Goal: Task Accomplishment & Management: Use online tool/utility

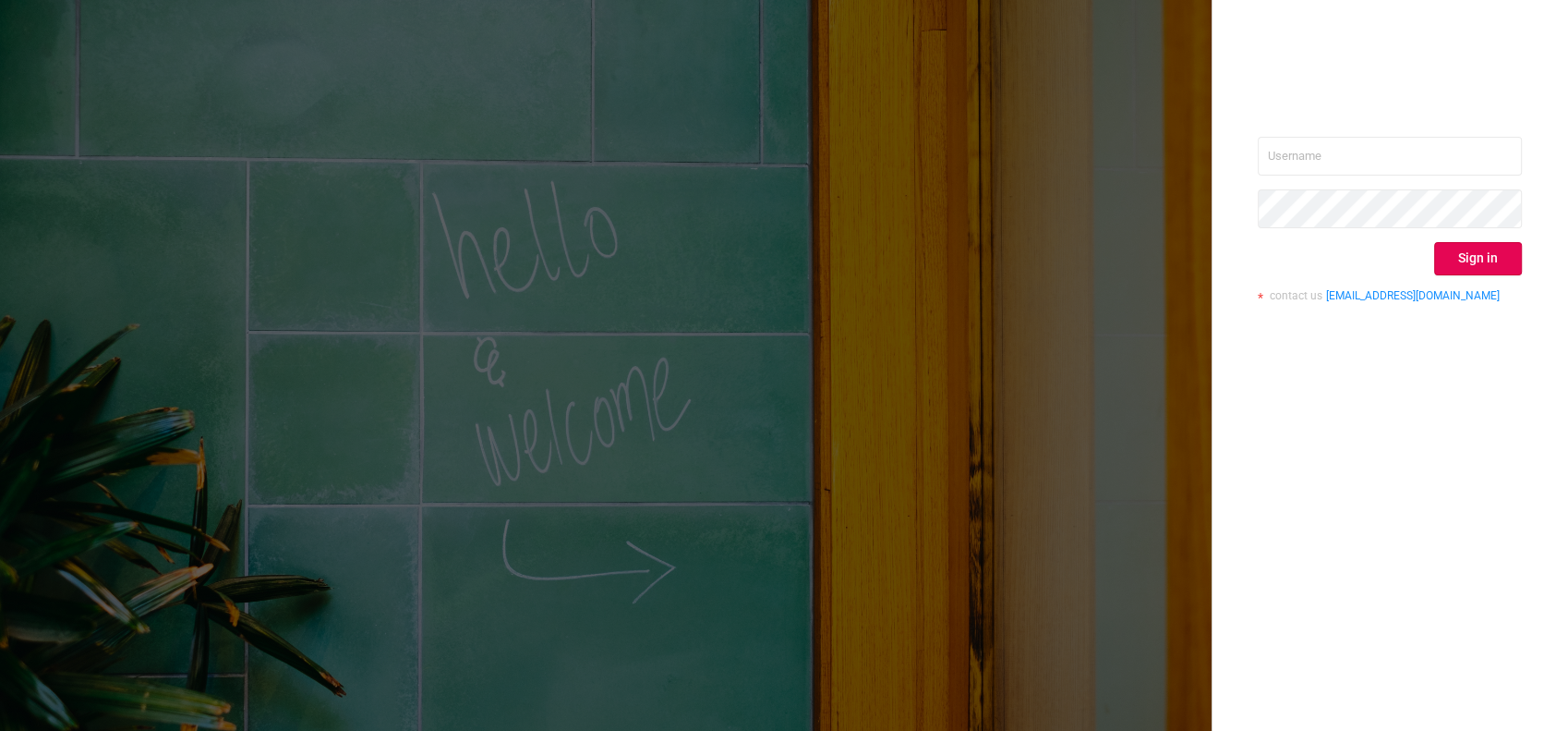
click at [1465, 133] on div "Sign in contact us [EMAIL_ADDRESS][DOMAIN_NAME]" at bounding box center [1389, 366] width 357 height 731
click at [1451, 151] on input "text" at bounding box center [1389, 156] width 264 height 39
paste input "[EMAIL_ADDRESS][DOMAIN_NAME]"
type input "[EMAIL_ADDRESS][DOMAIN_NAME]"
click at [1485, 257] on button "Sign in" at bounding box center [1477, 258] width 88 height 33
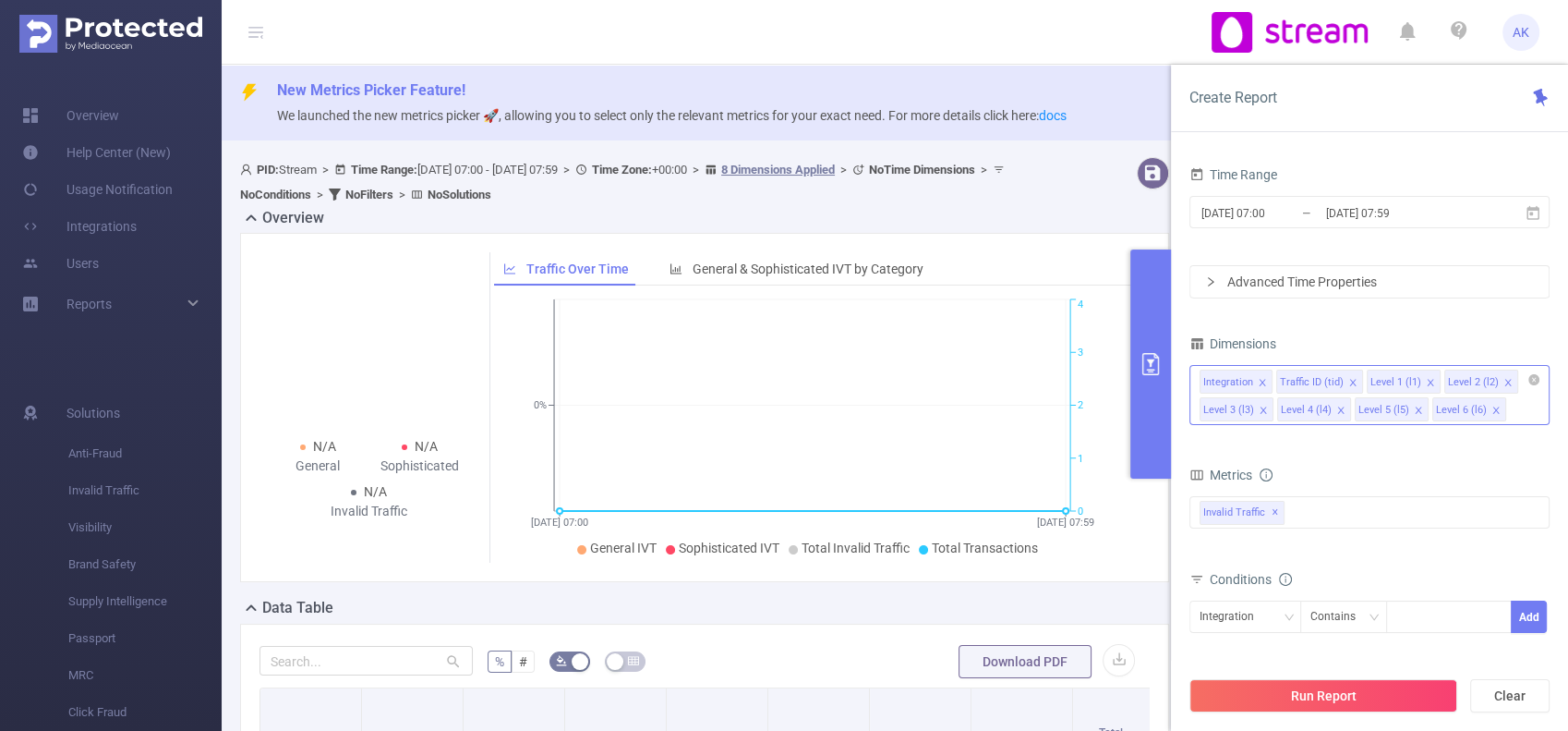
click at [1337, 410] on icon "icon: close" at bounding box center [1341, 410] width 10 height 10
click at [1261, 409] on icon "icon: close" at bounding box center [1263, 409] width 7 height 7
click at [1260, 383] on icon "icon: close" at bounding box center [1263, 383] width 10 height 10
click at [1268, 381] on li "Traffic ID (tid)" at bounding box center [1243, 381] width 87 height 24
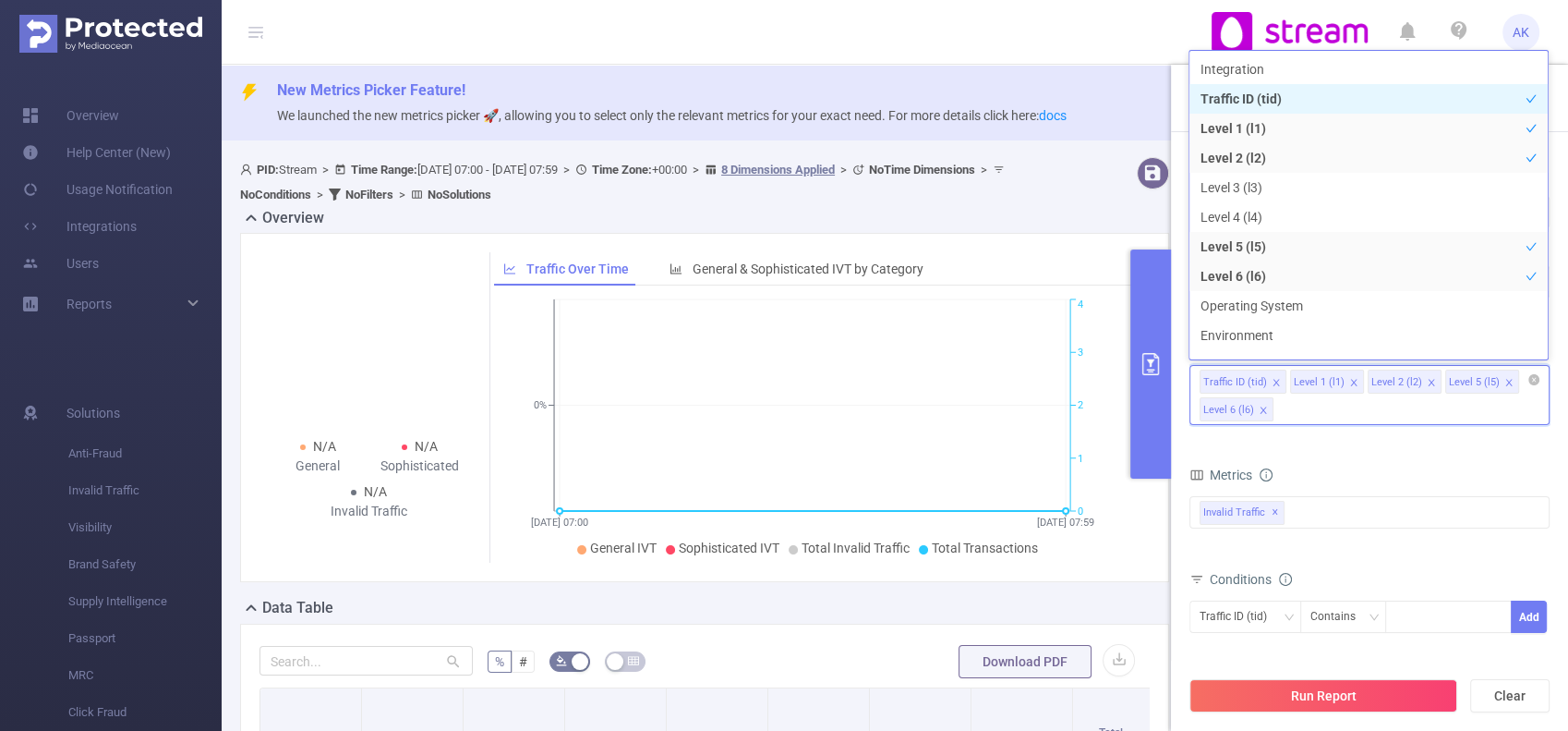
click at [1271, 381] on icon "icon: close" at bounding box center [1276, 383] width 10 height 10
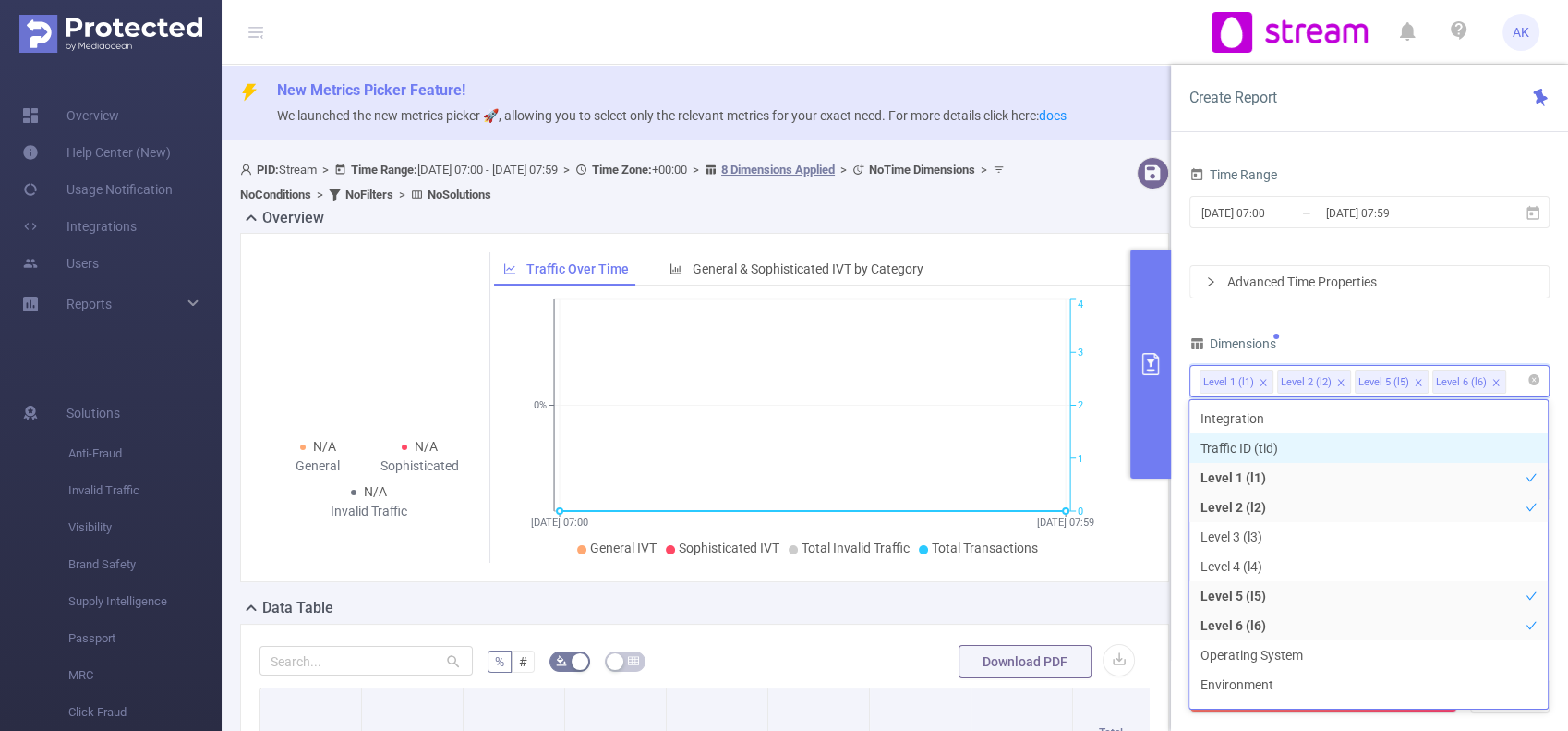
click at [1262, 378] on icon "icon: close" at bounding box center [1263, 383] width 10 height 10
click at [1263, 381] on icon "icon: close" at bounding box center [1263, 383] width 10 height 10
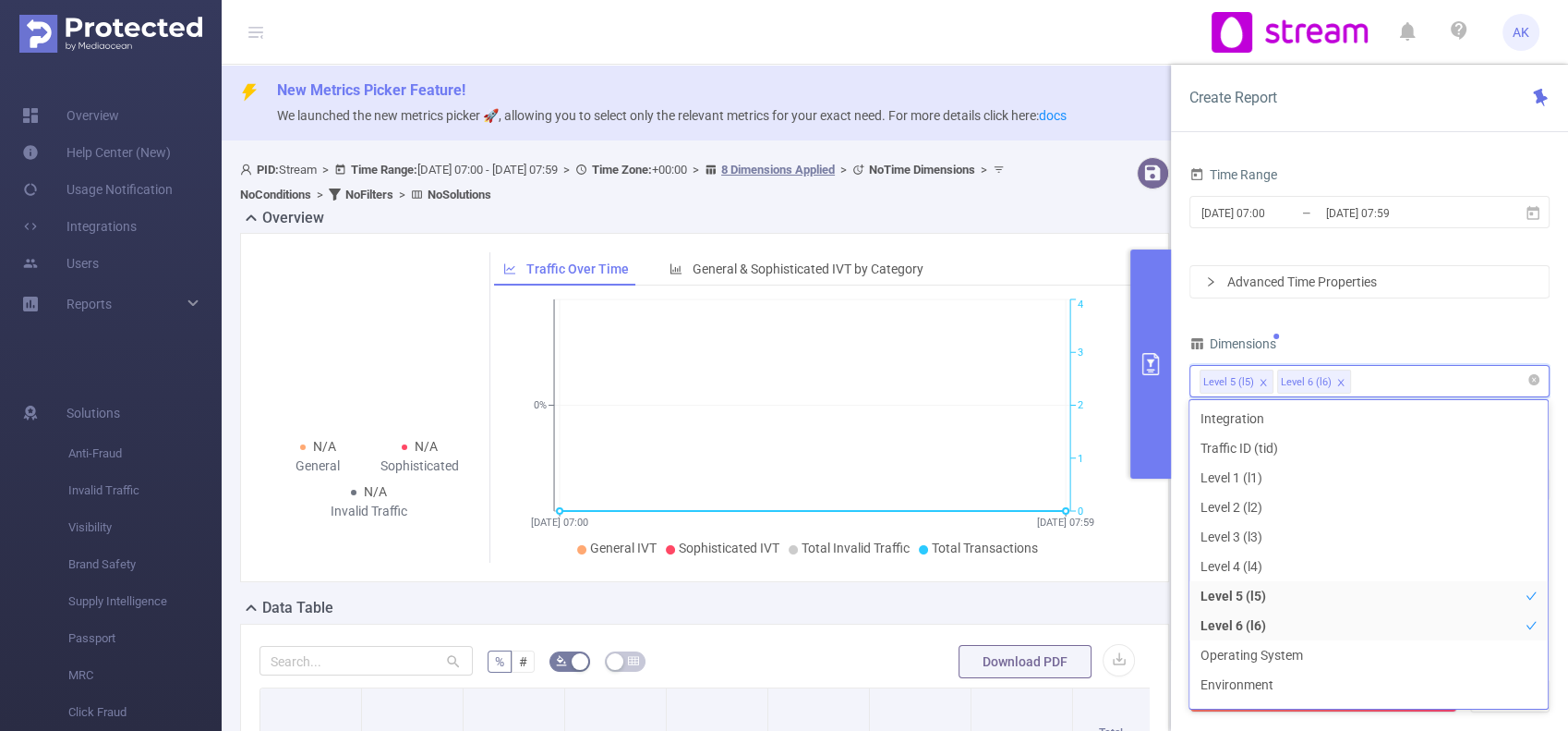
click at [1448, 335] on div "Dimensions" at bounding box center [1369, 346] width 361 height 31
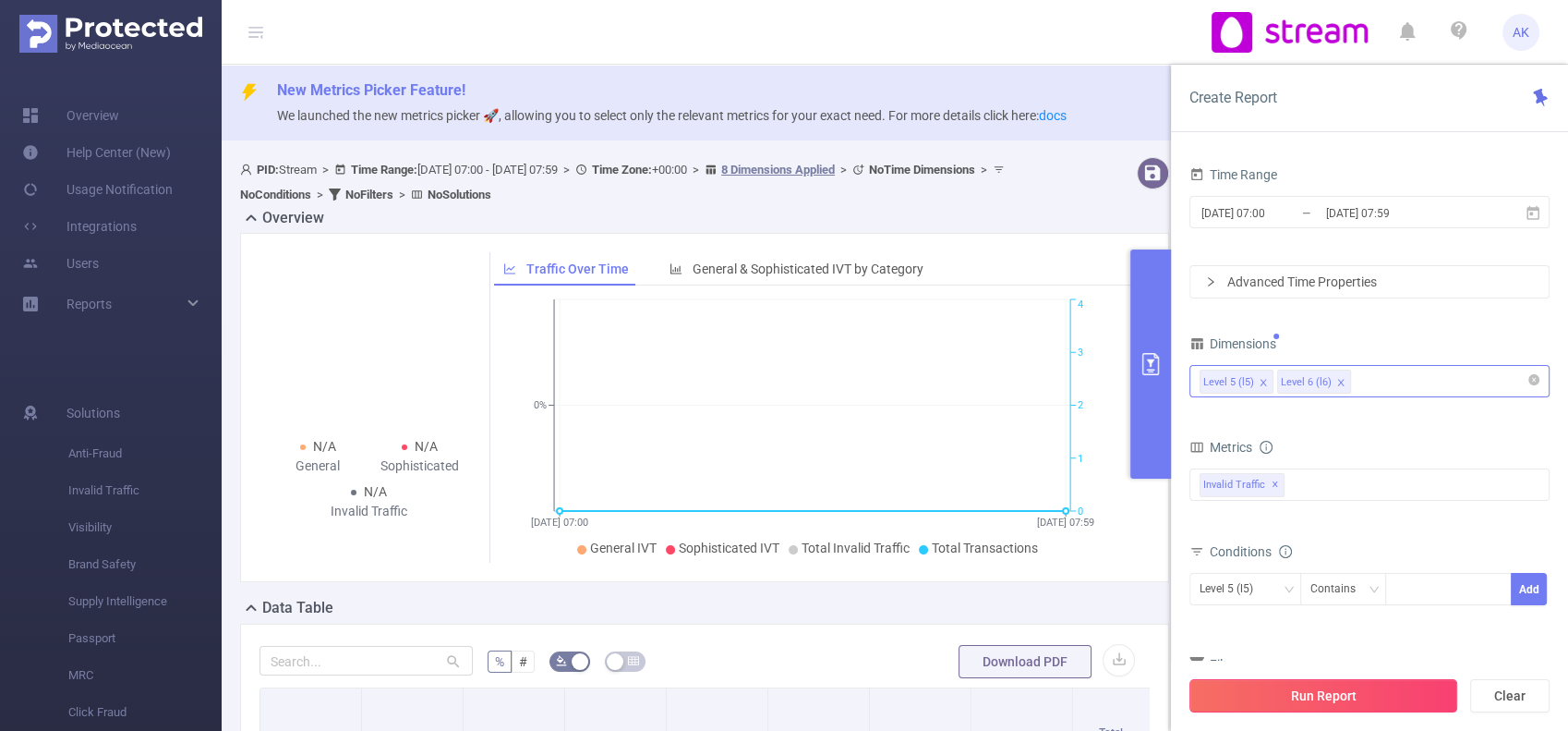
click at [1374, 683] on button "Run Report" at bounding box center [1322, 695] width 268 height 33
click at [875, 50] on header "AK" at bounding box center [784, 32] width 1568 height 65
click at [434, 603] on div "Data Table" at bounding box center [711, 609] width 944 height 26
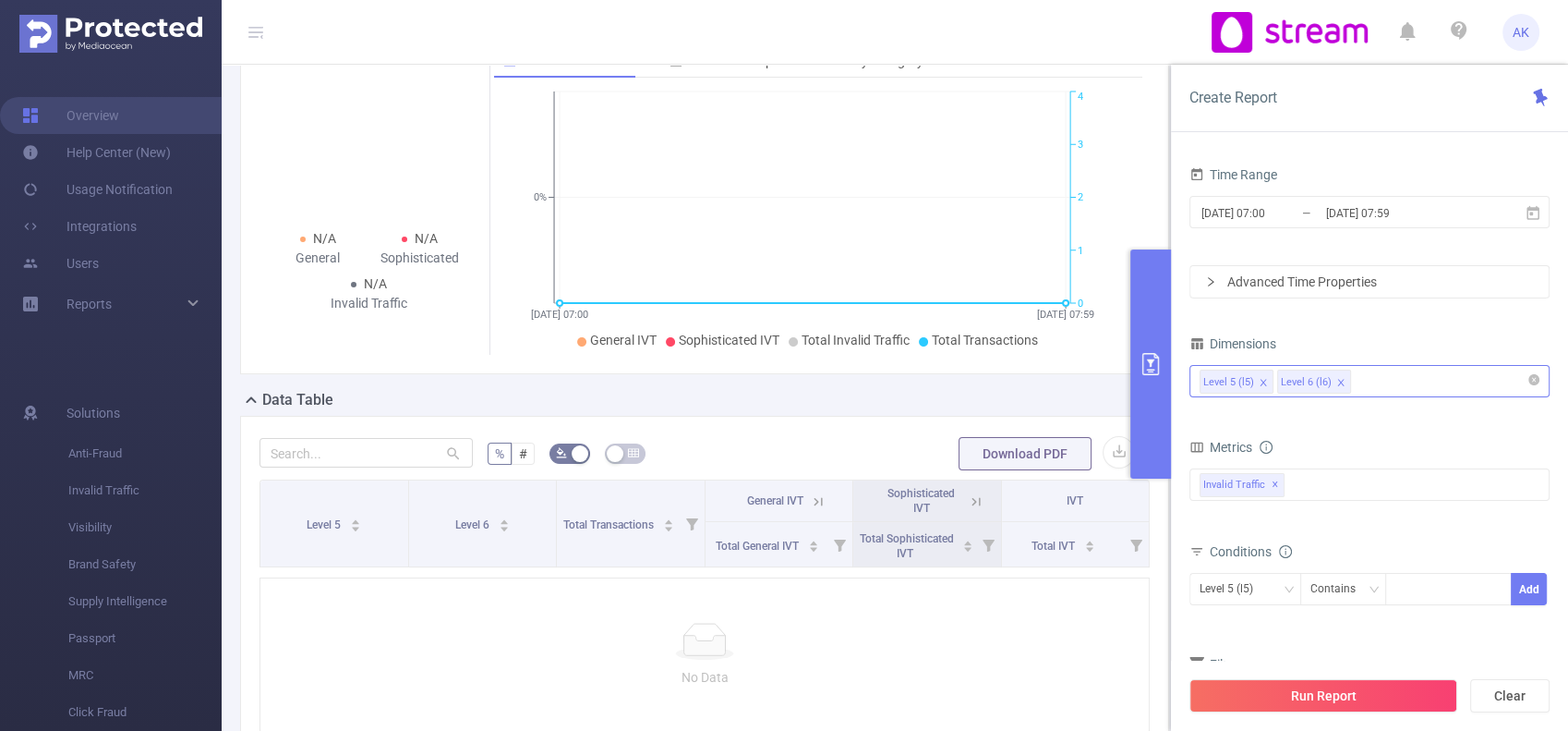
scroll to position [190, 0]
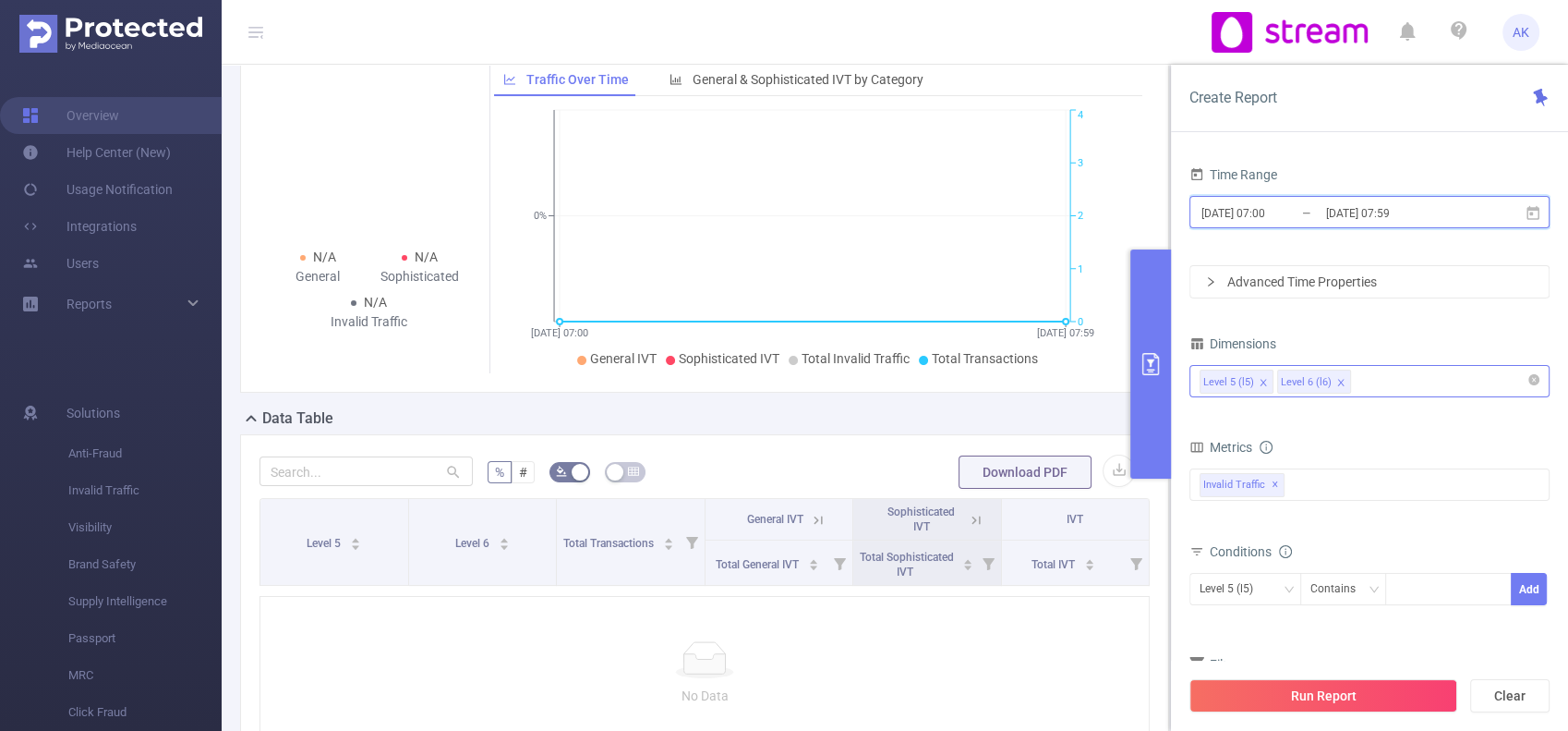
click at [1538, 208] on icon at bounding box center [1532, 213] width 16 height 16
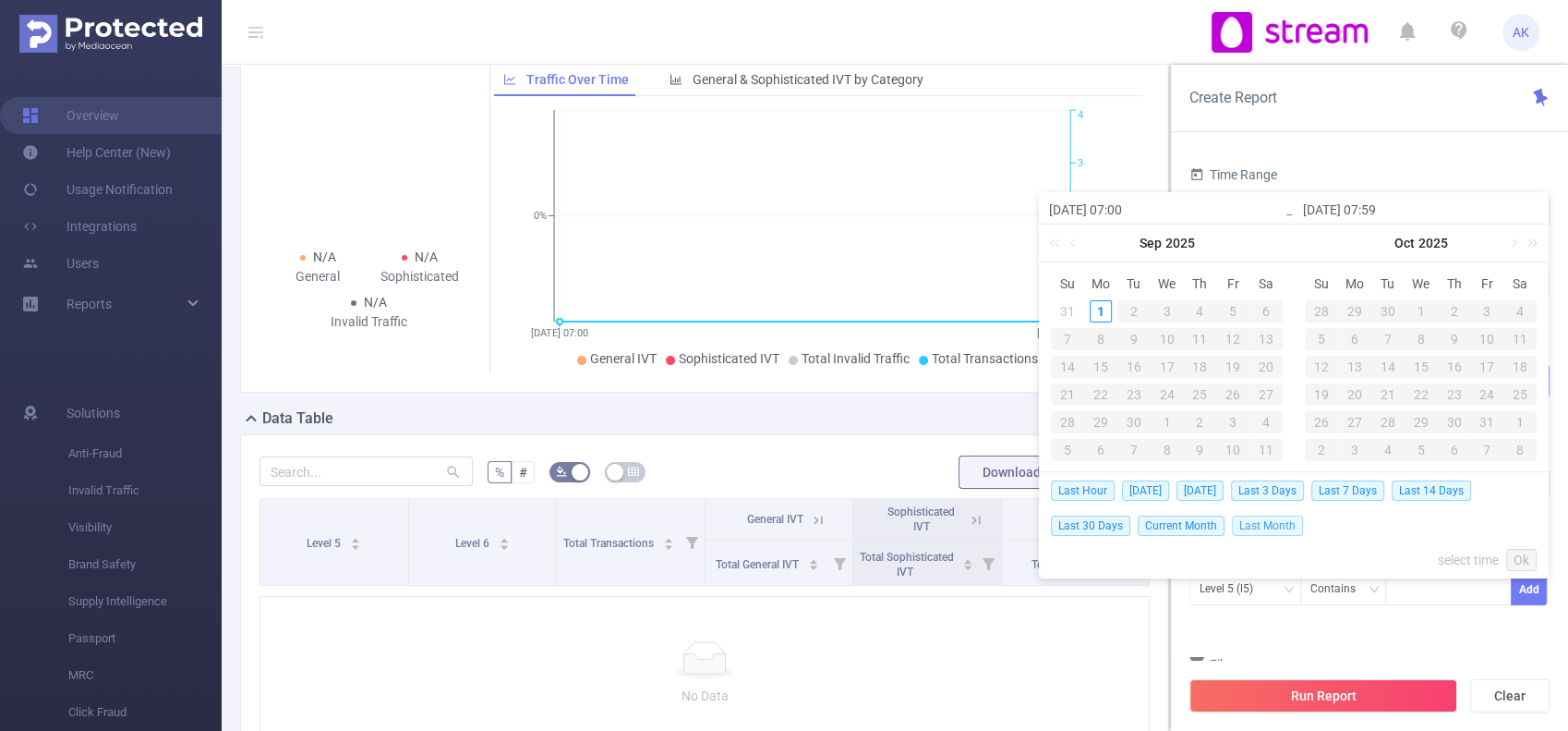
click at [1270, 523] on span "Last Month" at bounding box center [1267, 525] width 72 height 20
type input "[DATE] 00:00"
type input "[DATE] 23:59"
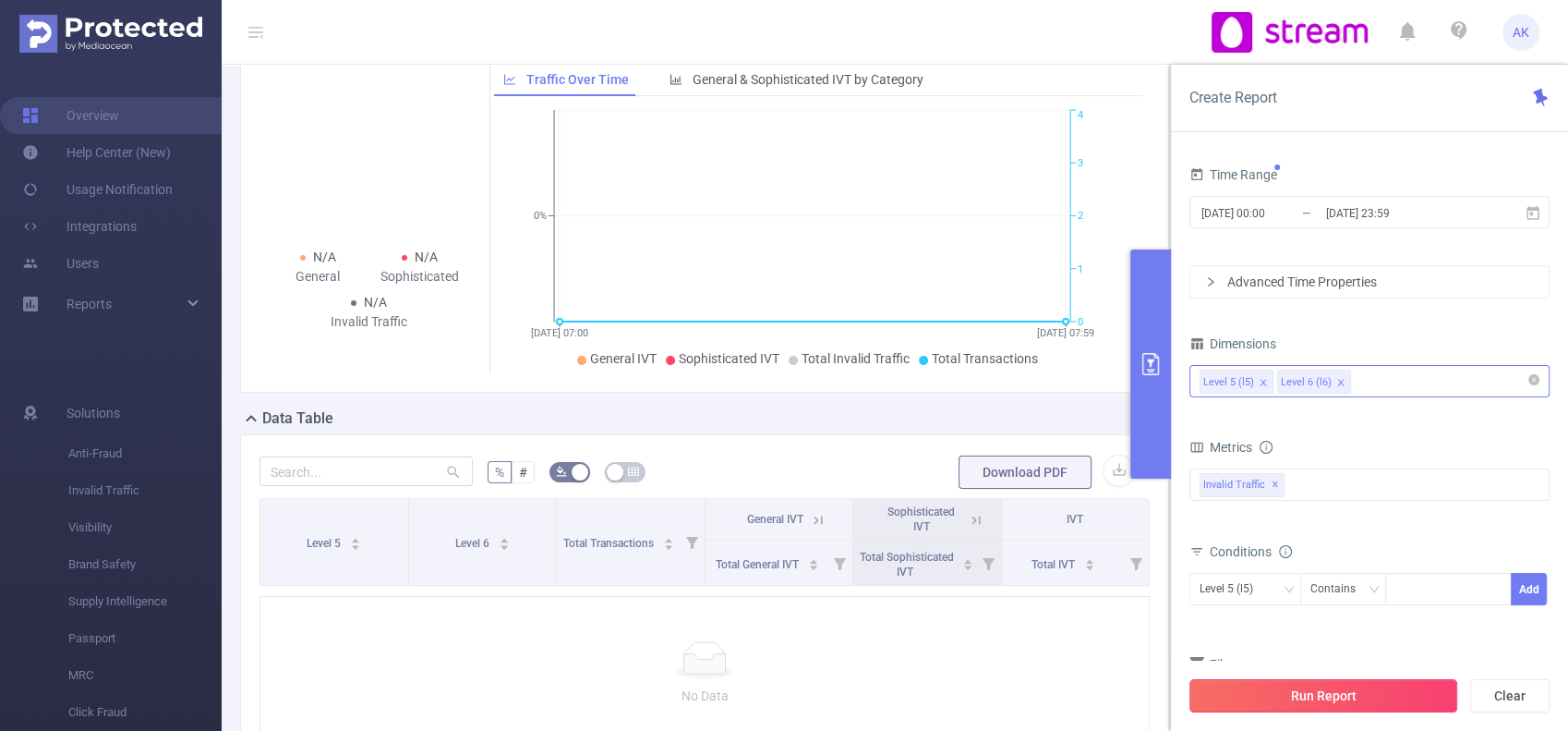
click at [1426, 692] on button "Run Report" at bounding box center [1322, 695] width 268 height 33
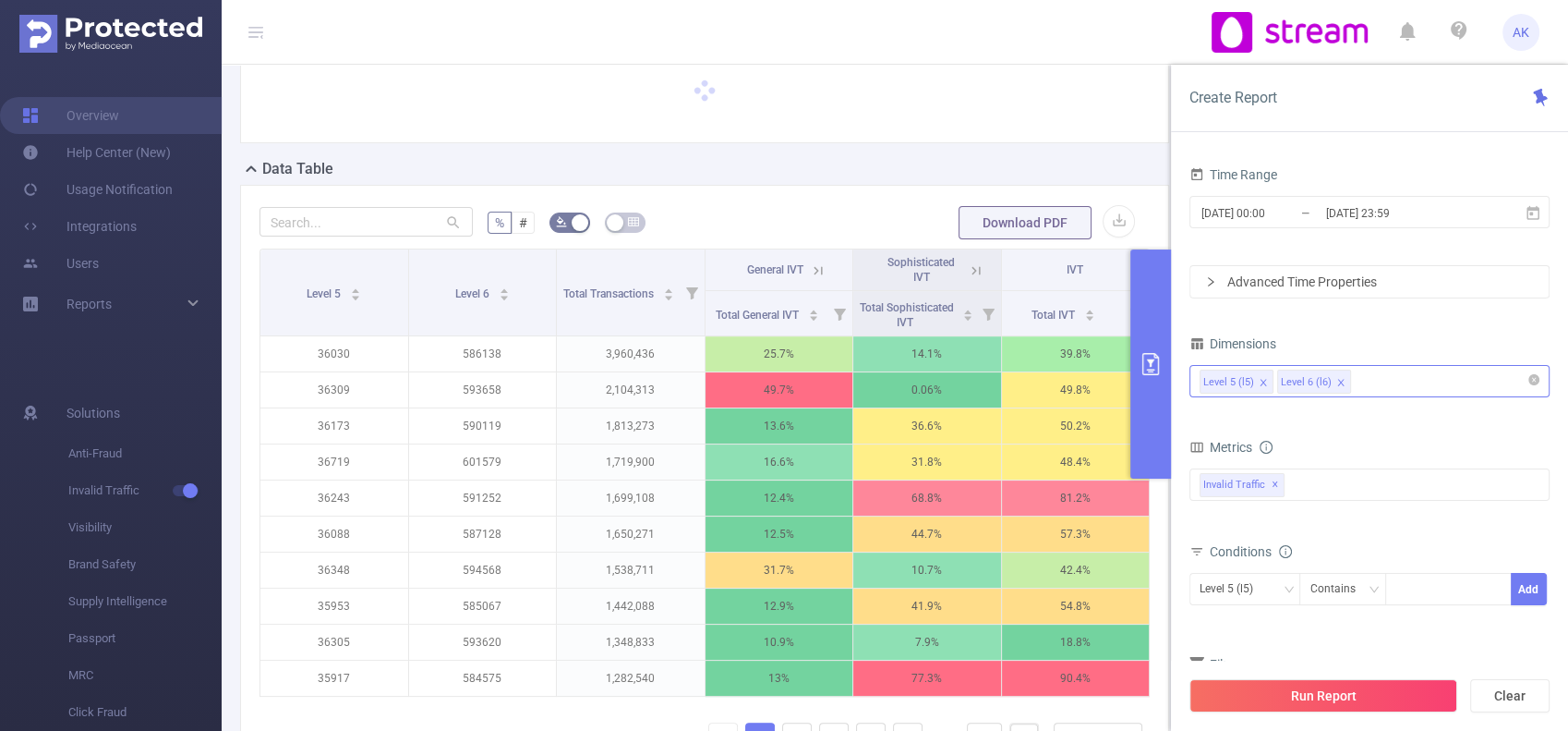
click at [1116, 162] on div "Data Table" at bounding box center [711, 170] width 944 height 26
click at [1164, 406] on button "primary" at bounding box center [1150, 364] width 41 height 229
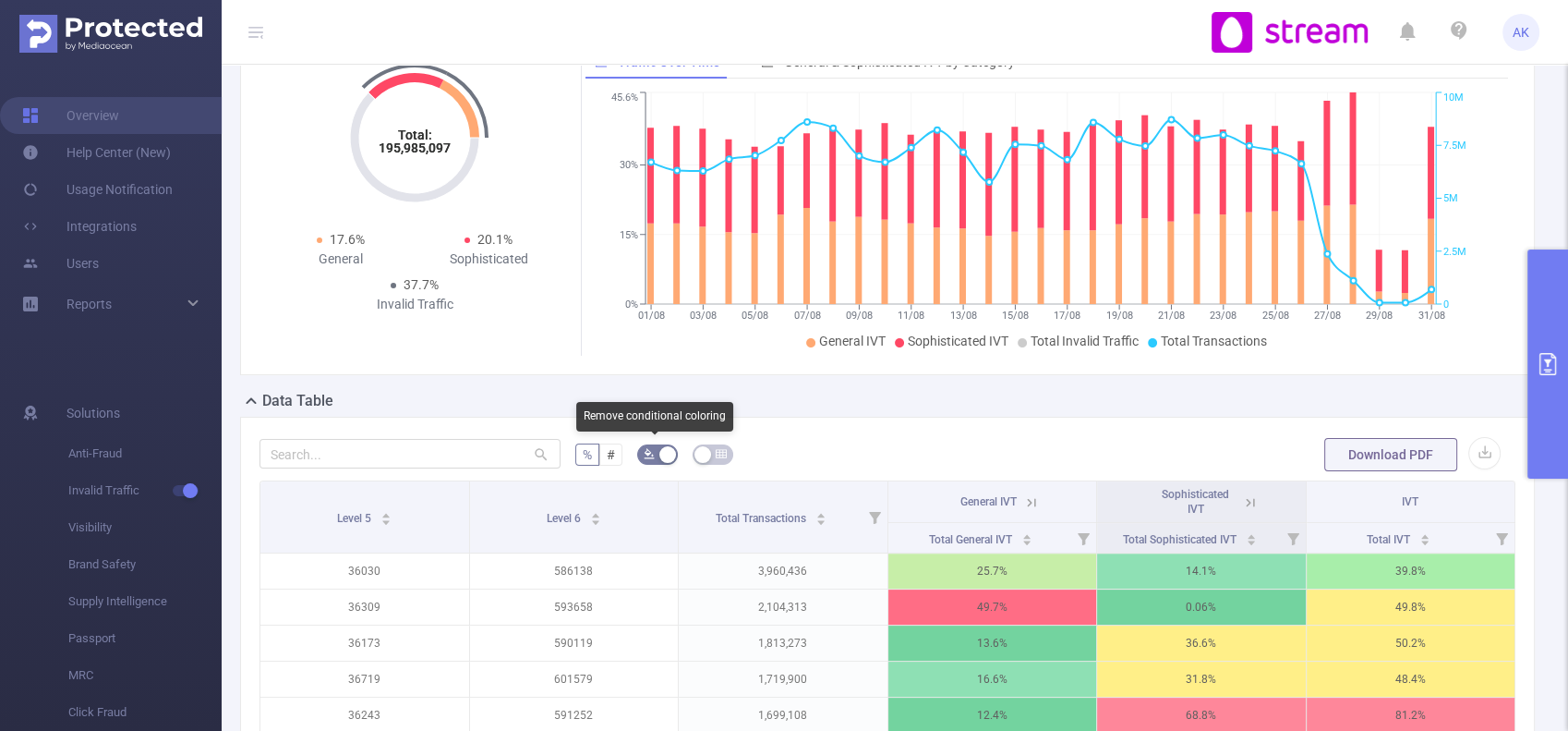
click at [649, 458] on span "button" at bounding box center [649, 453] width 11 height 18
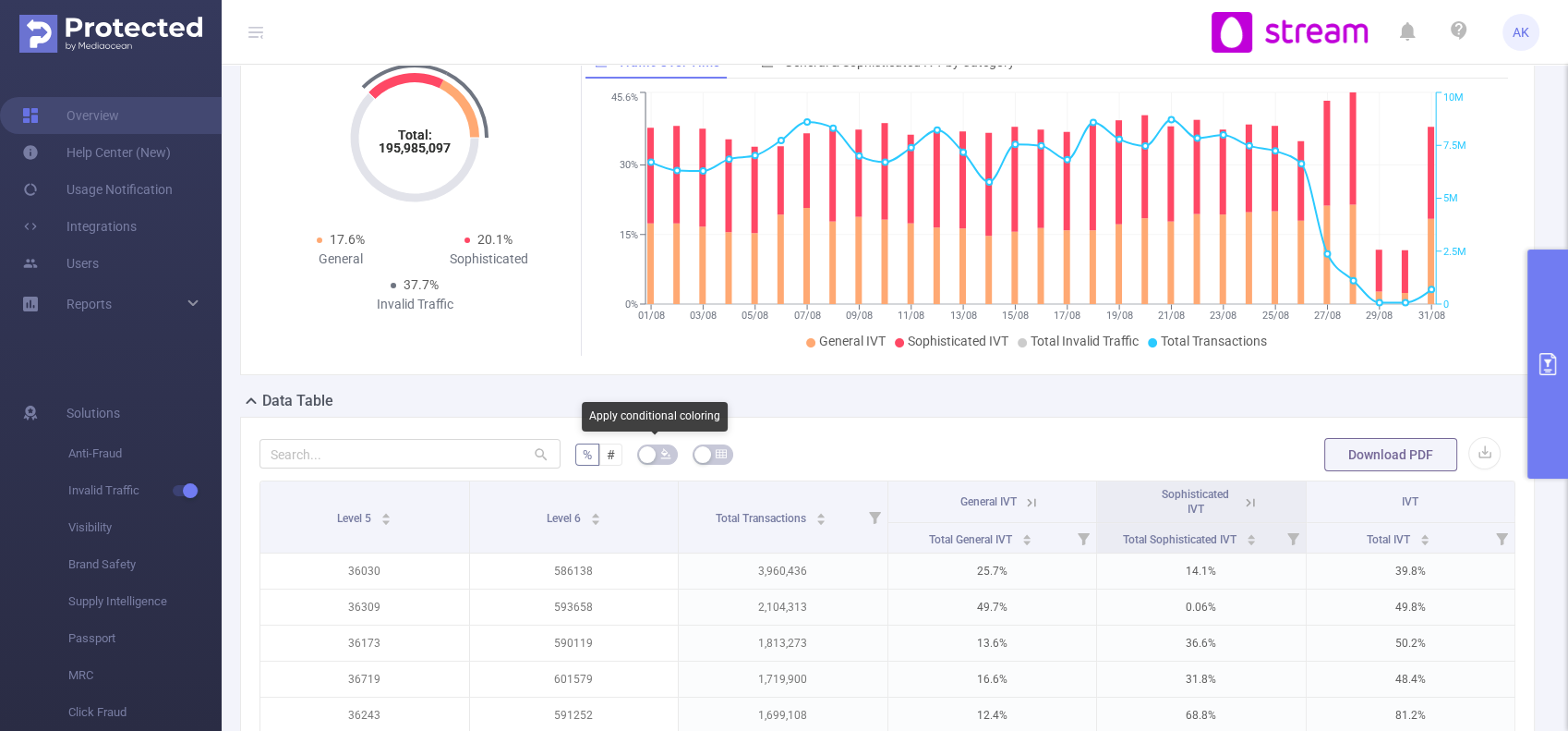
click at [649, 458] on button "button" at bounding box center [657, 453] width 41 height 20
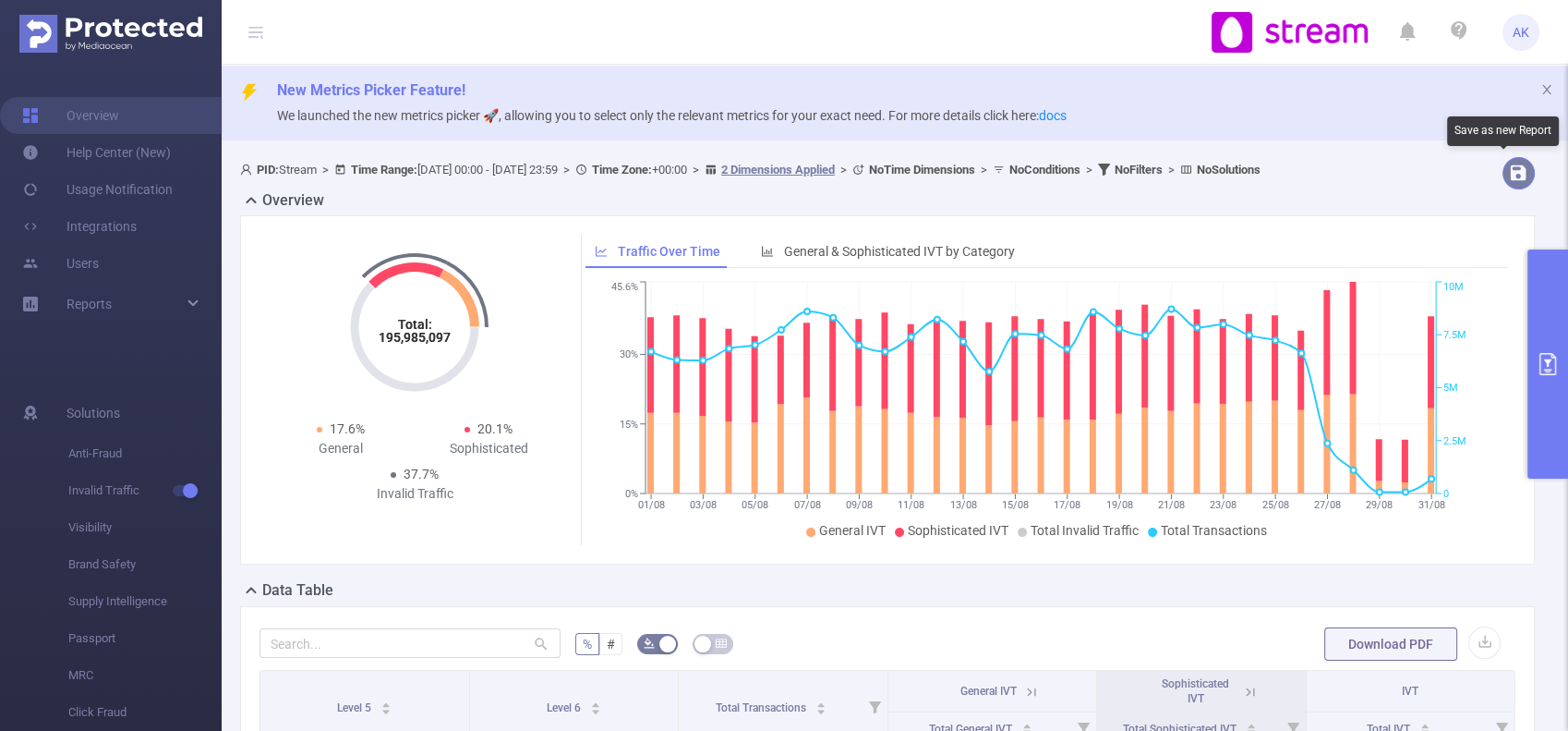
click at [1503, 175] on button "button" at bounding box center [1518, 172] width 32 height 32
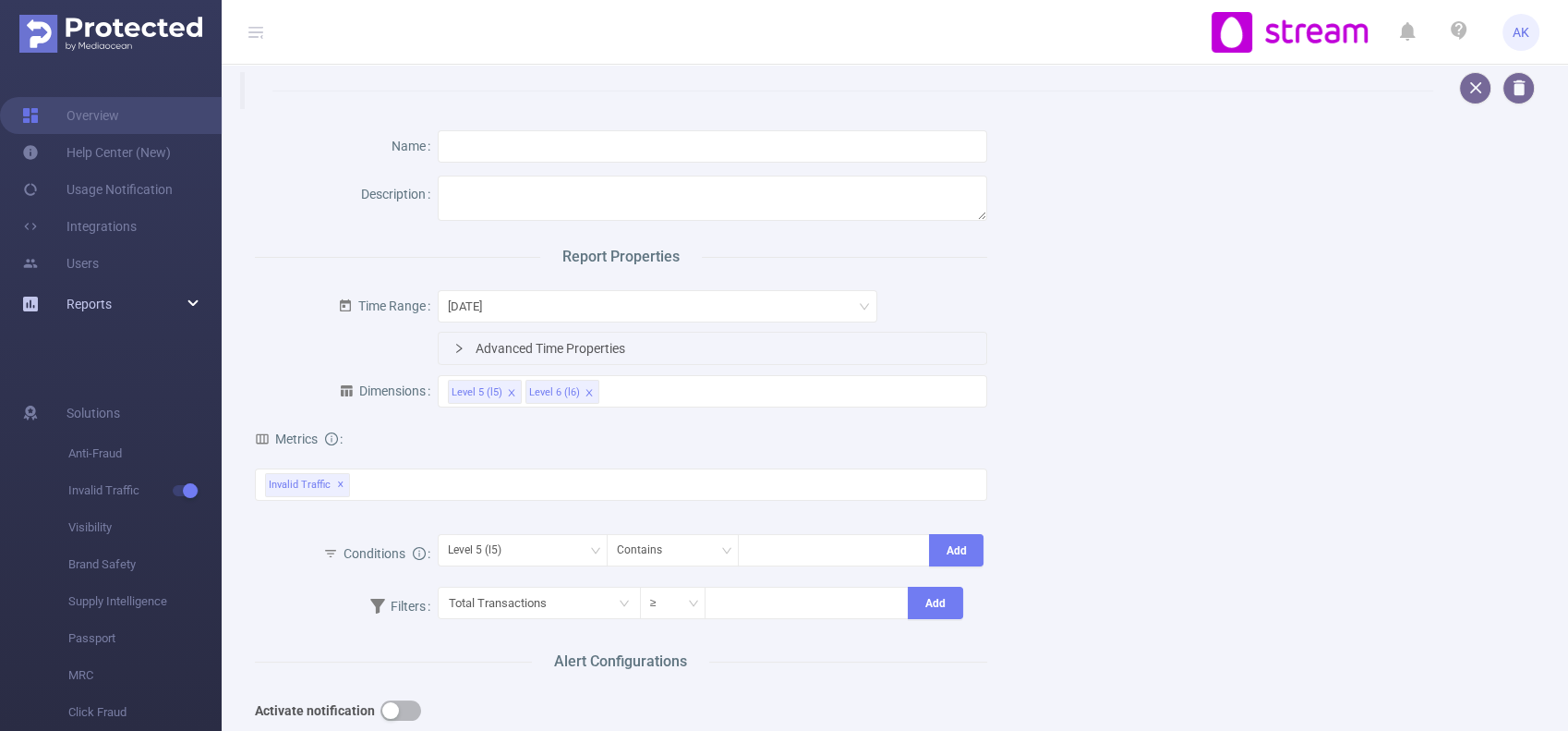
click at [151, 293] on div "Reports" at bounding box center [110, 304] width 221 height 37
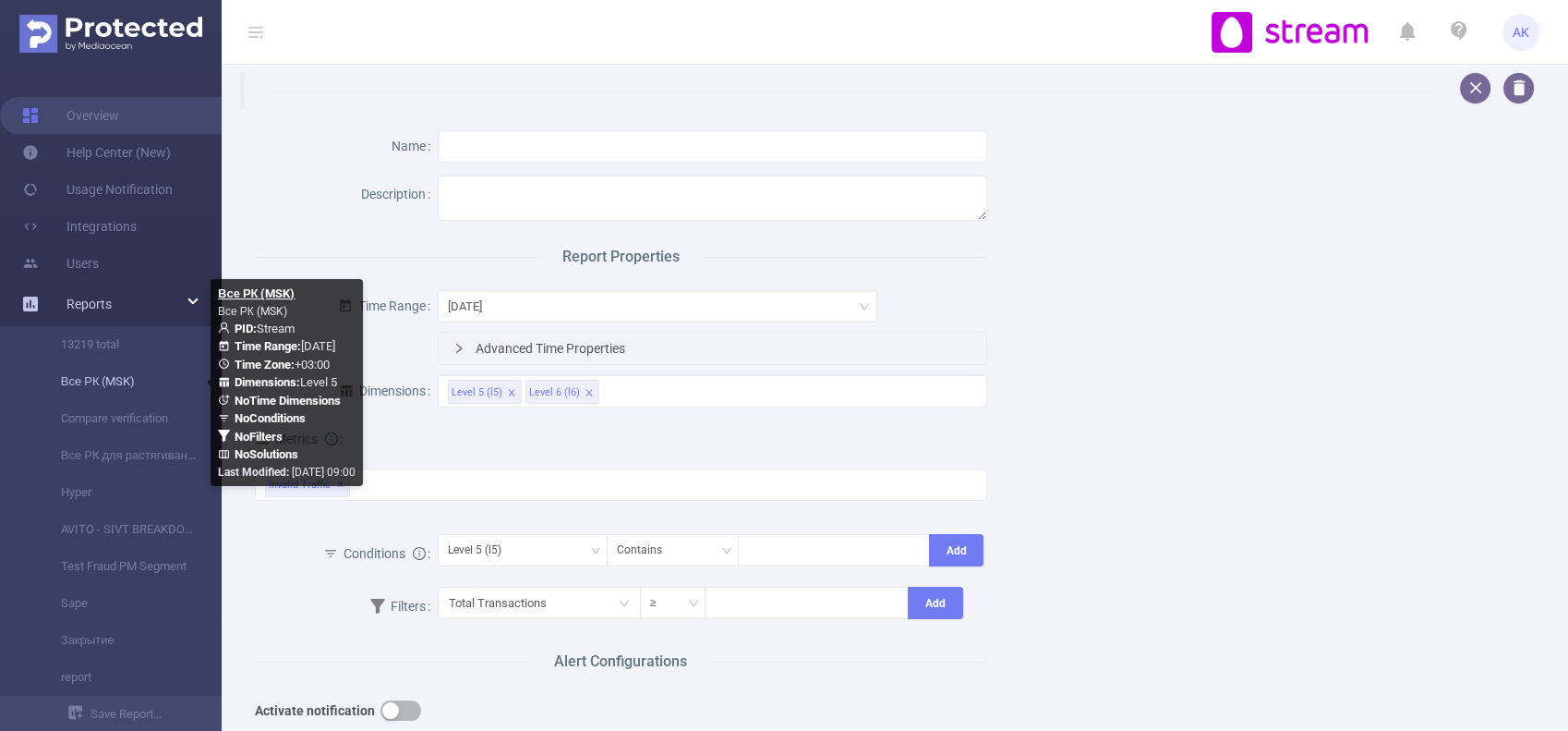
click at [150, 385] on link "Все РК (MSK)" at bounding box center [118, 381] width 162 height 37
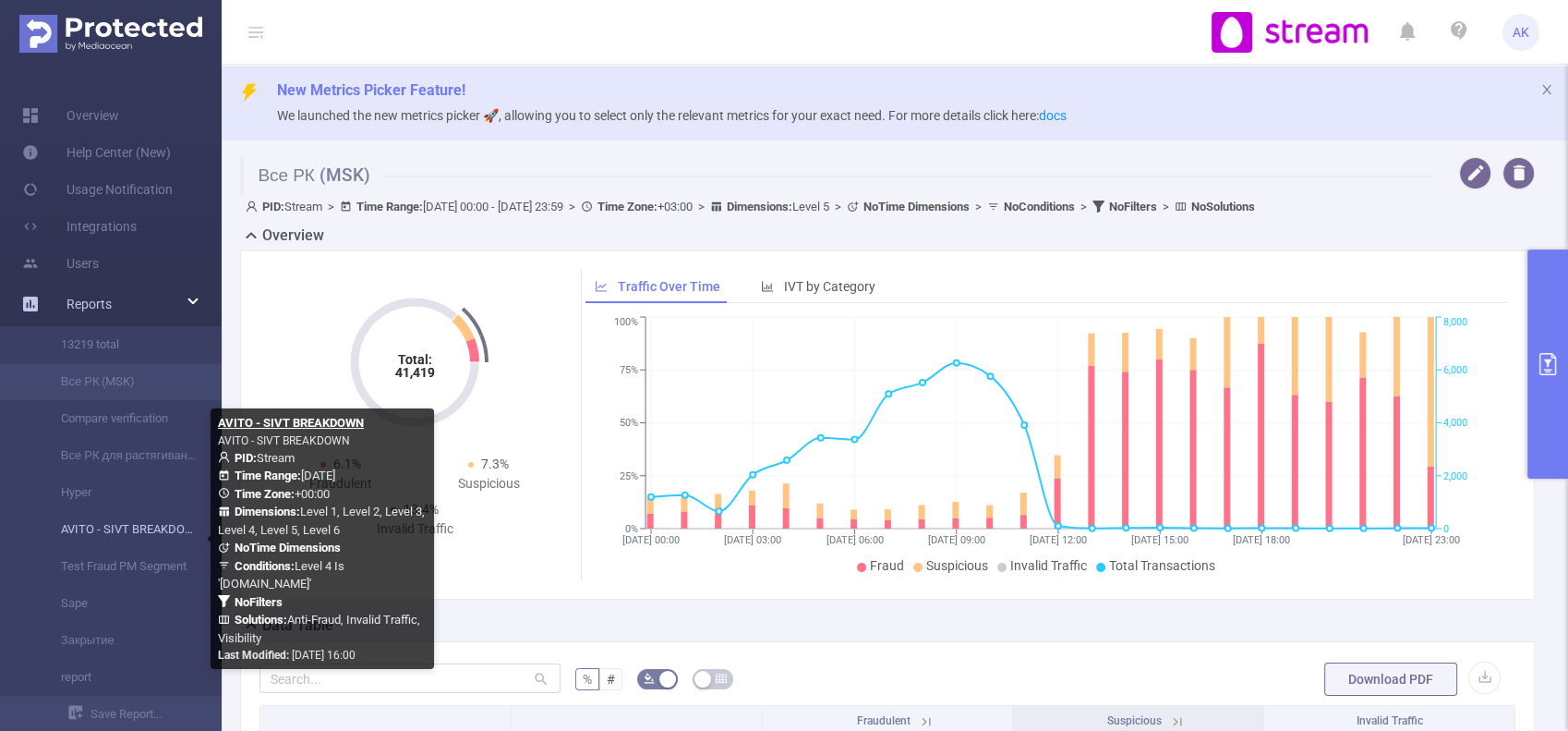
click at [145, 538] on link "AVITO - SIVT BREAKDOWN" at bounding box center [118, 529] width 162 height 37
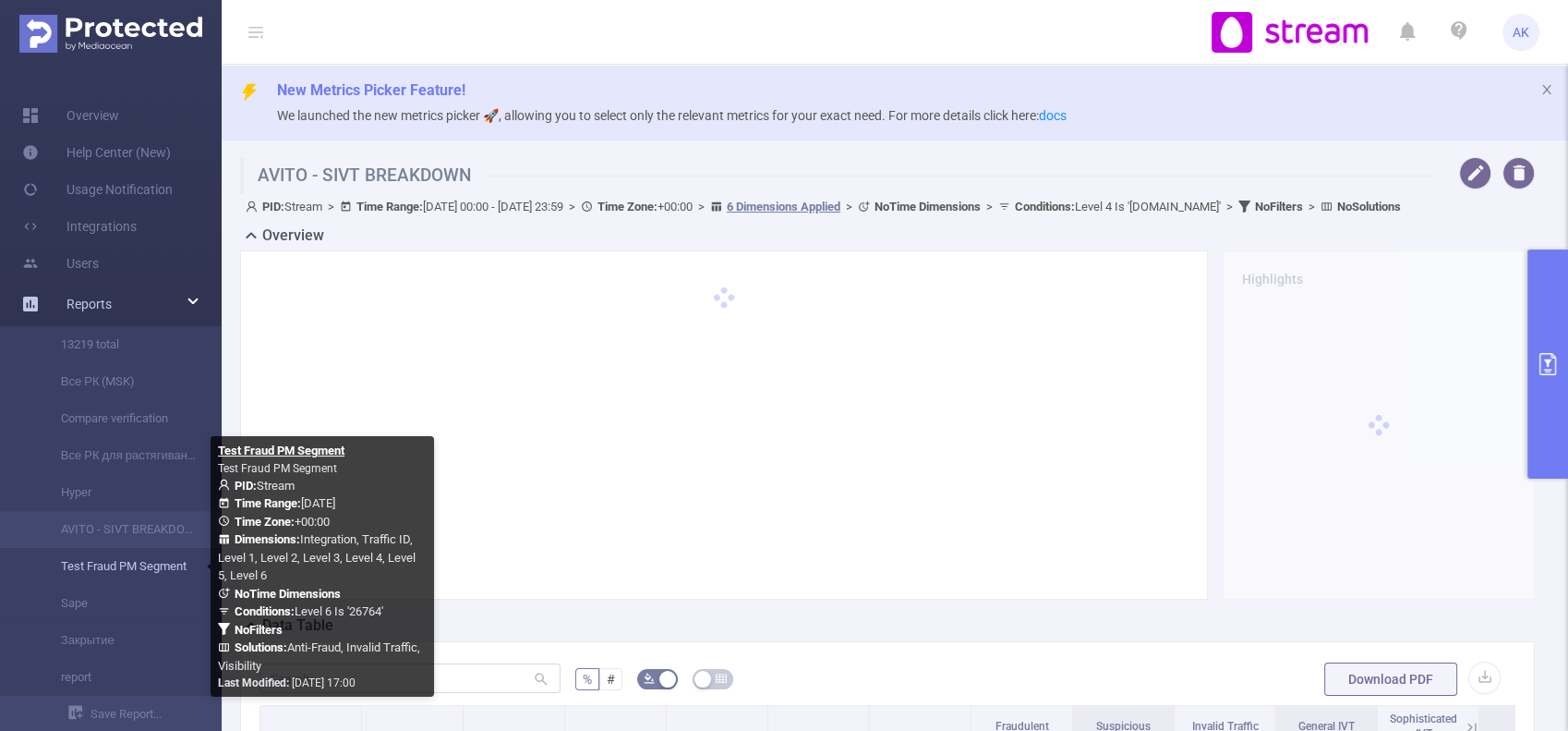
click at [93, 571] on link "Test Fraud PM Segment" at bounding box center [118, 566] width 162 height 37
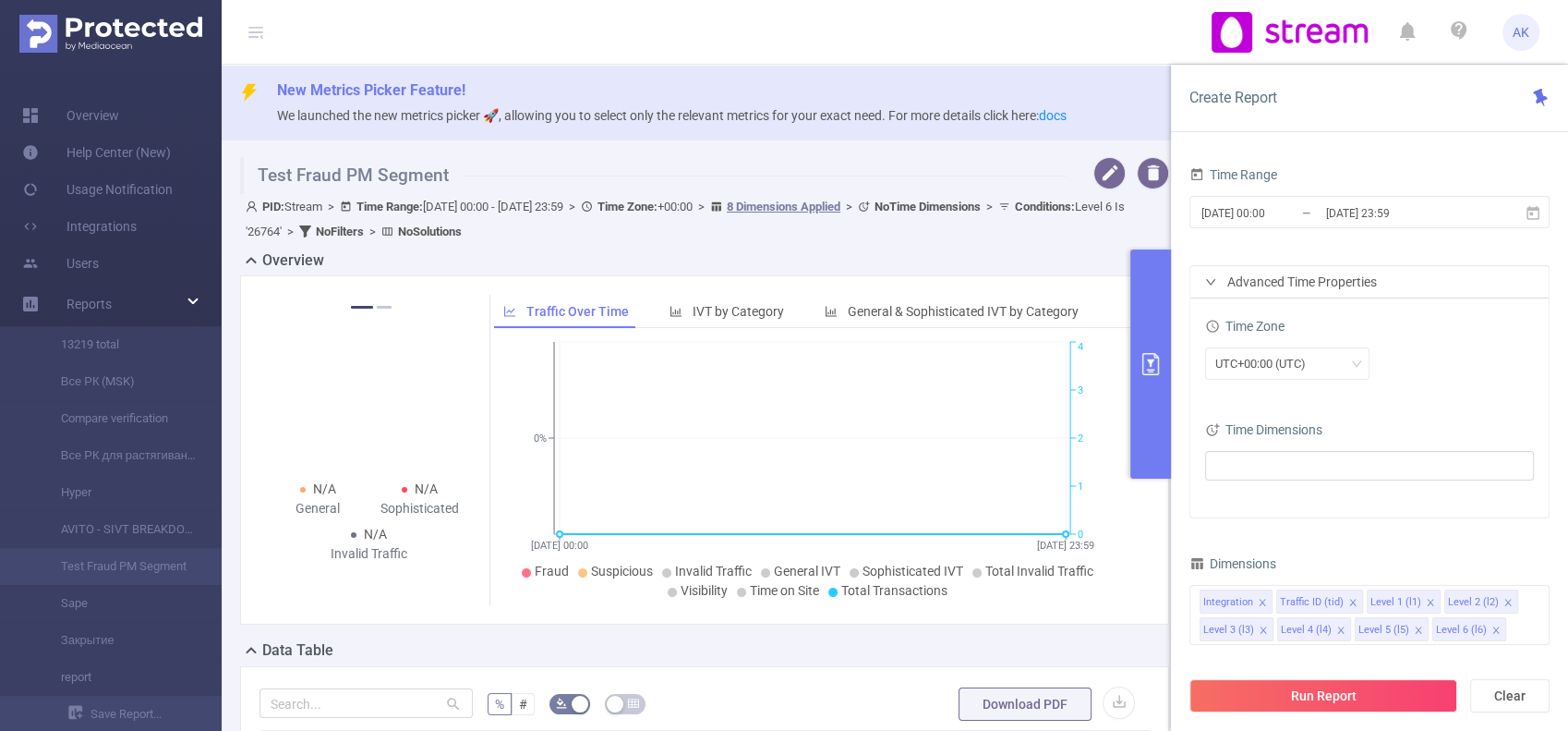
click at [968, 625] on div "N/A Fraudulent N/A Suspicious N/A Invalid Traffic N/A General N/A Sophisticated…" at bounding box center [705, 457] width 944 height 364
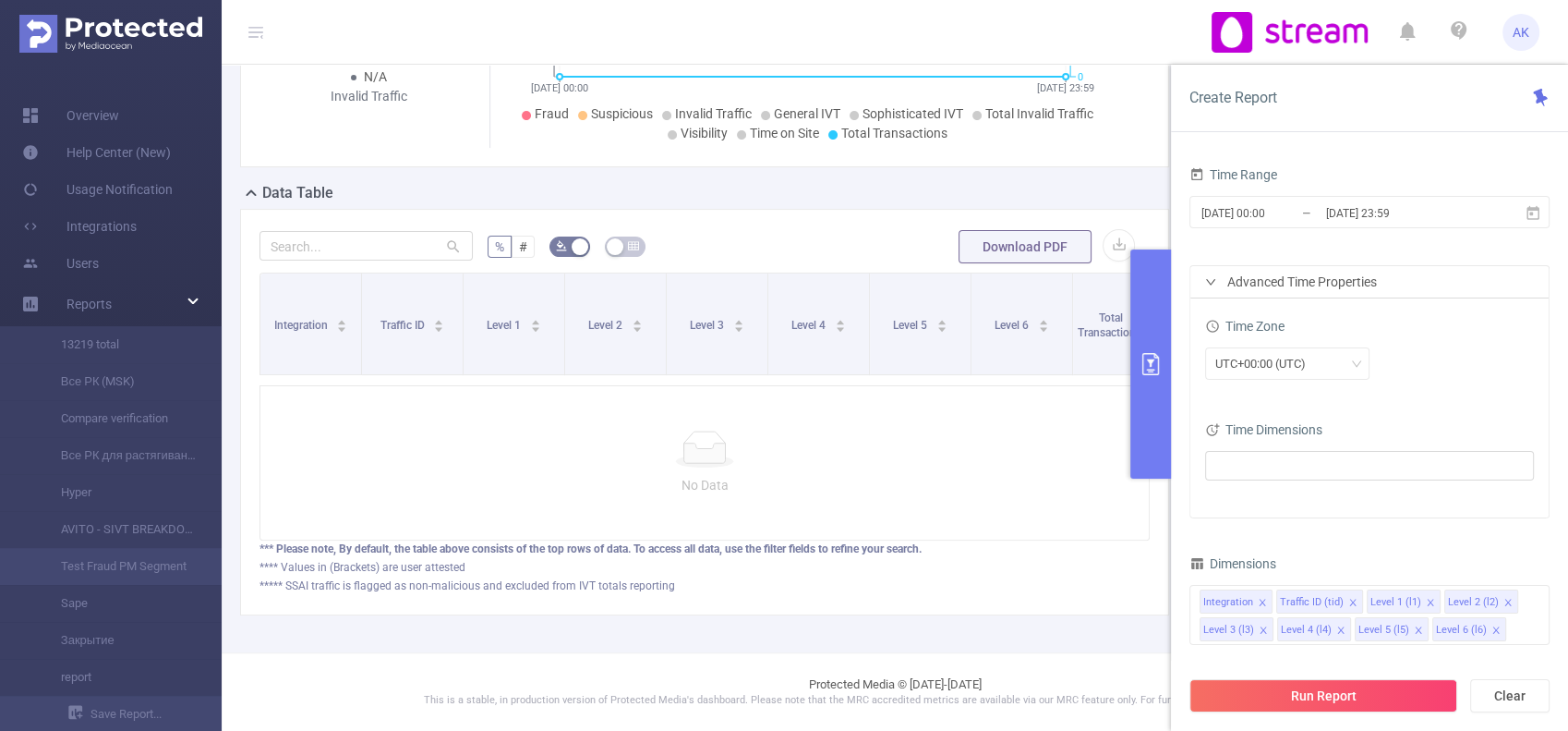
scroll to position [471, 0]
